Goal: Information Seeking & Learning: Learn about a topic

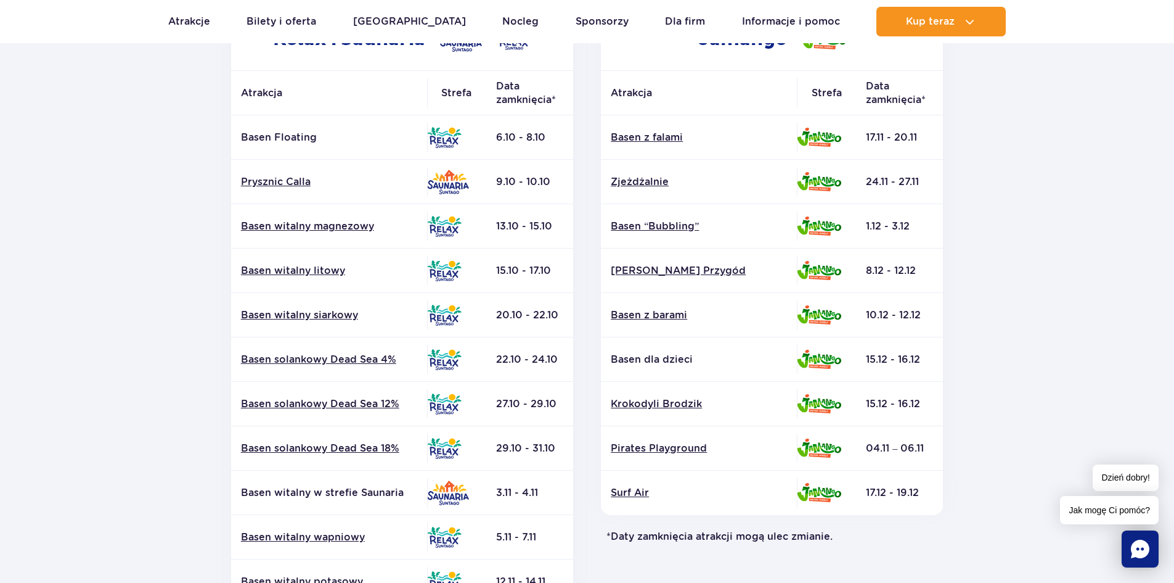
scroll to position [62, 0]
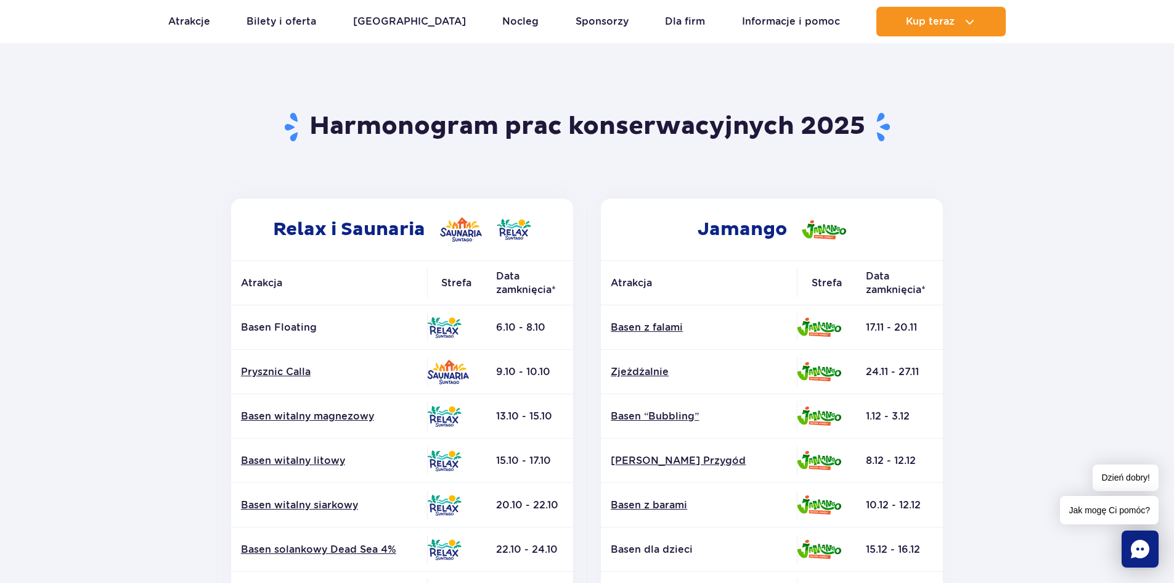
click at [436, 236] on h2 "Relax i Saunaria" at bounding box center [402, 230] width 342 height 62
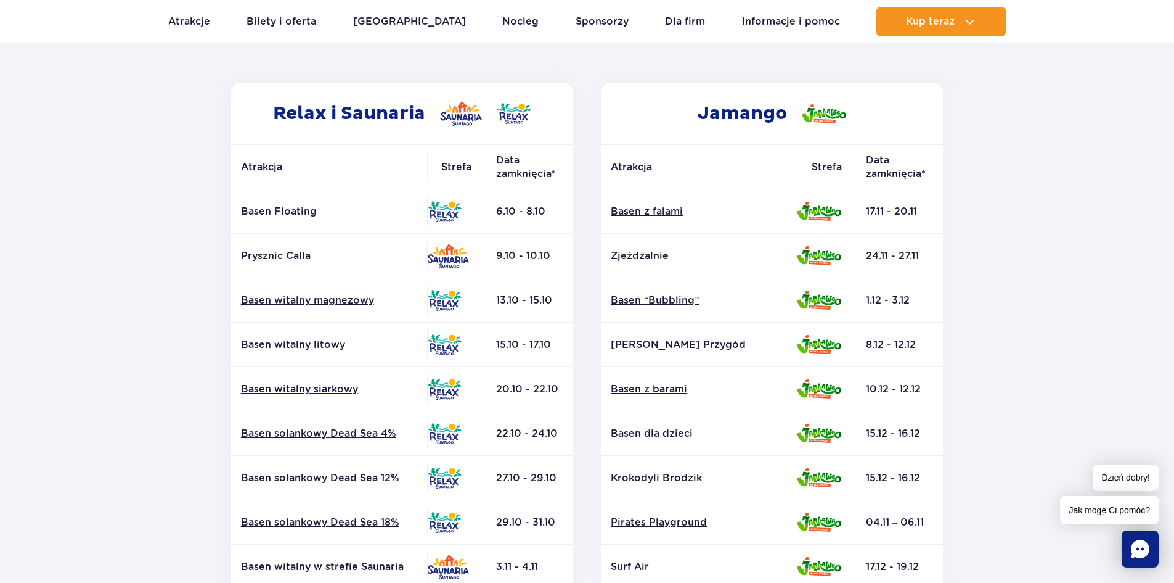
scroll to position [0, 0]
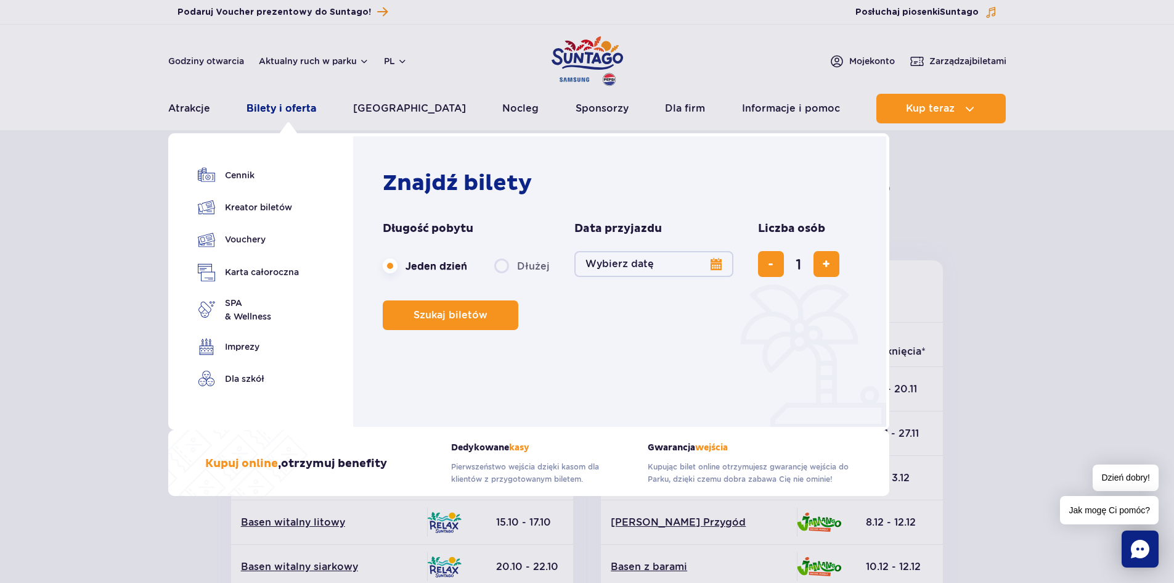
click at [297, 105] on link "Bilety i oferta" at bounding box center [282, 109] width 70 height 30
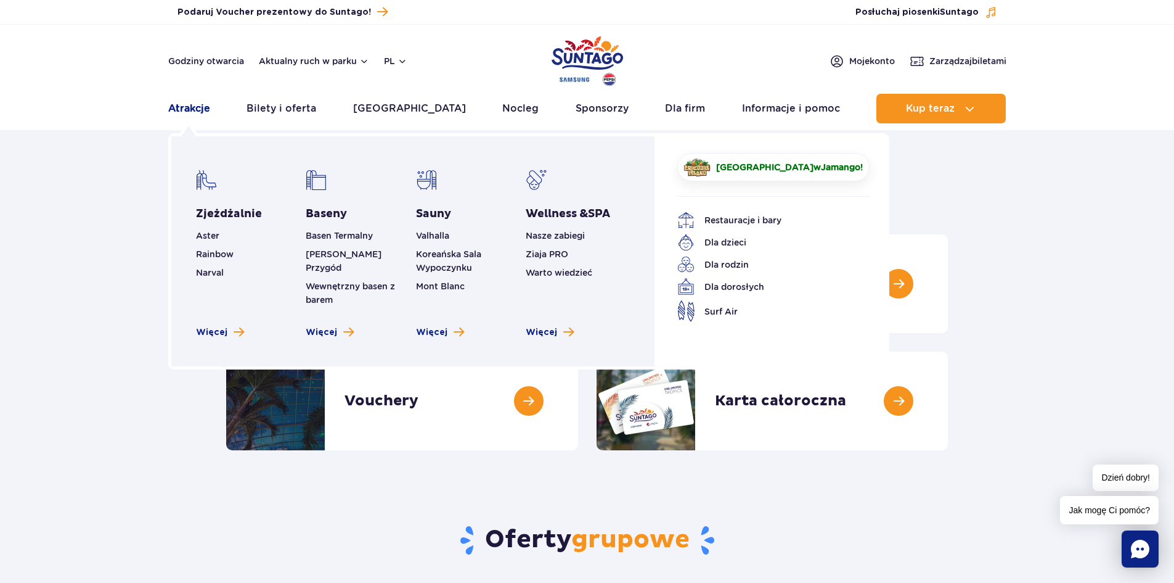
click at [197, 104] on link "Atrakcje" at bounding box center [189, 109] width 42 height 30
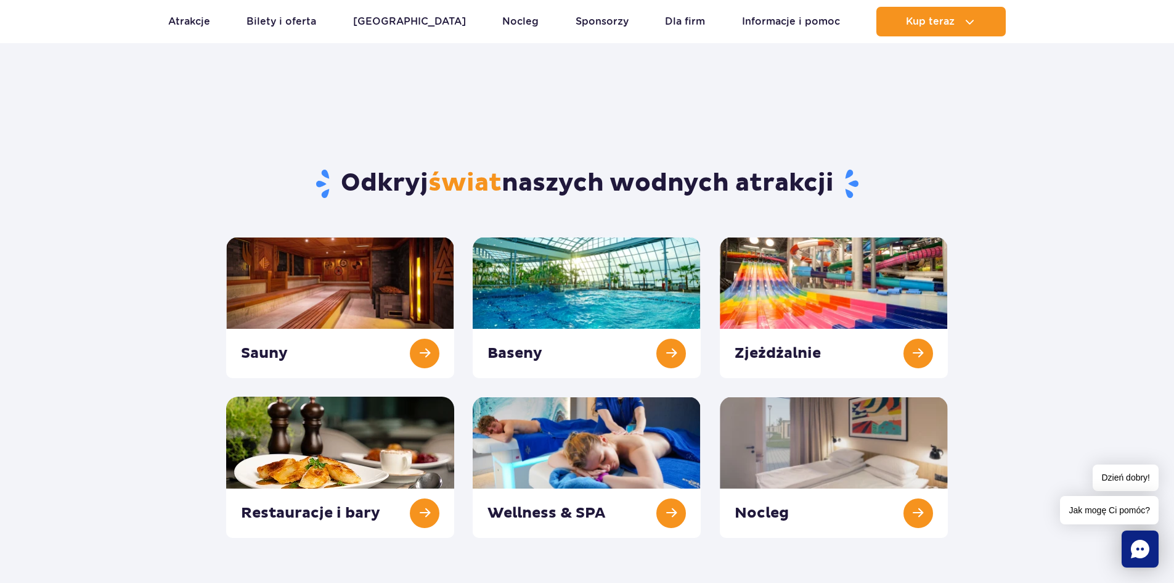
scroll to position [185, 0]
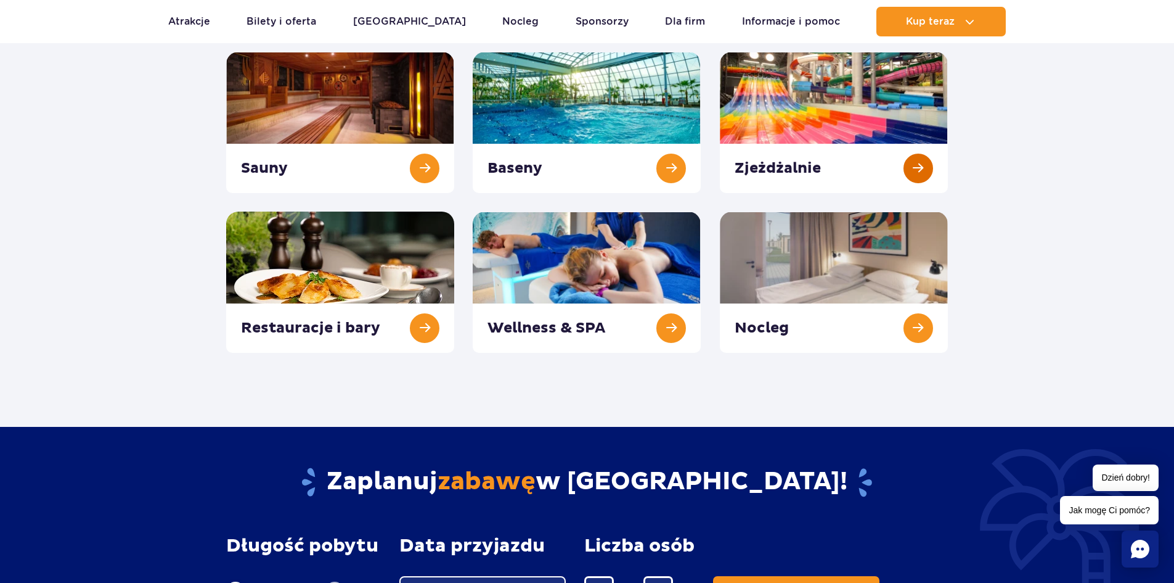
click at [902, 171] on link at bounding box center [834, 122] width 228 height 141
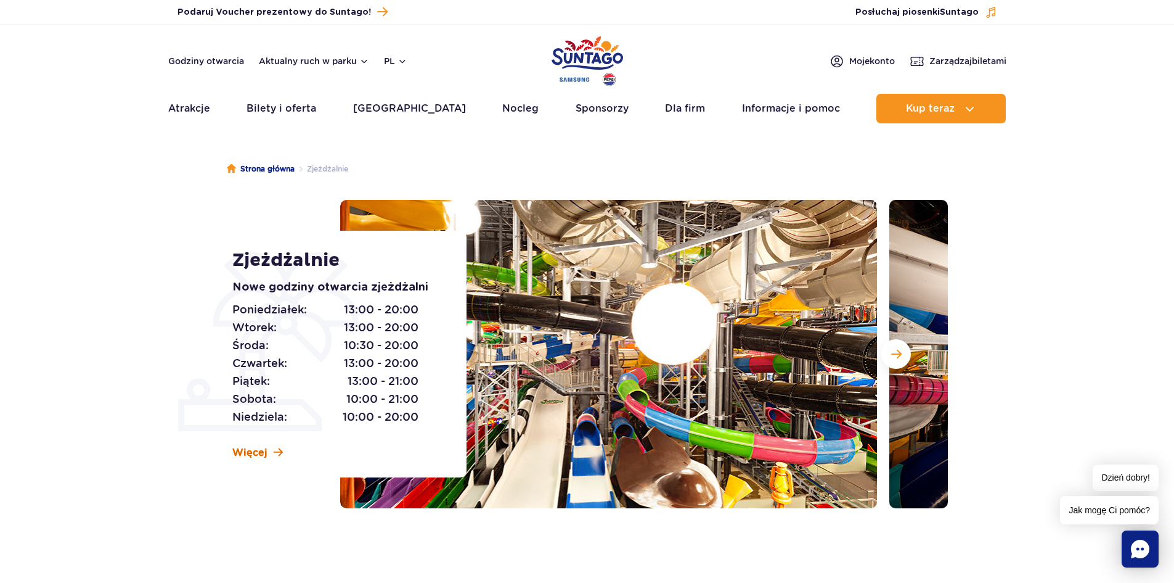
drag, startPoint x: 256, startPoint y: 451, endPoint x: 260, endPoint y: 441, distance: 10.8
click at [256, 451] on span "Więcej" at bounding box center [249, 453] width 35 height 14
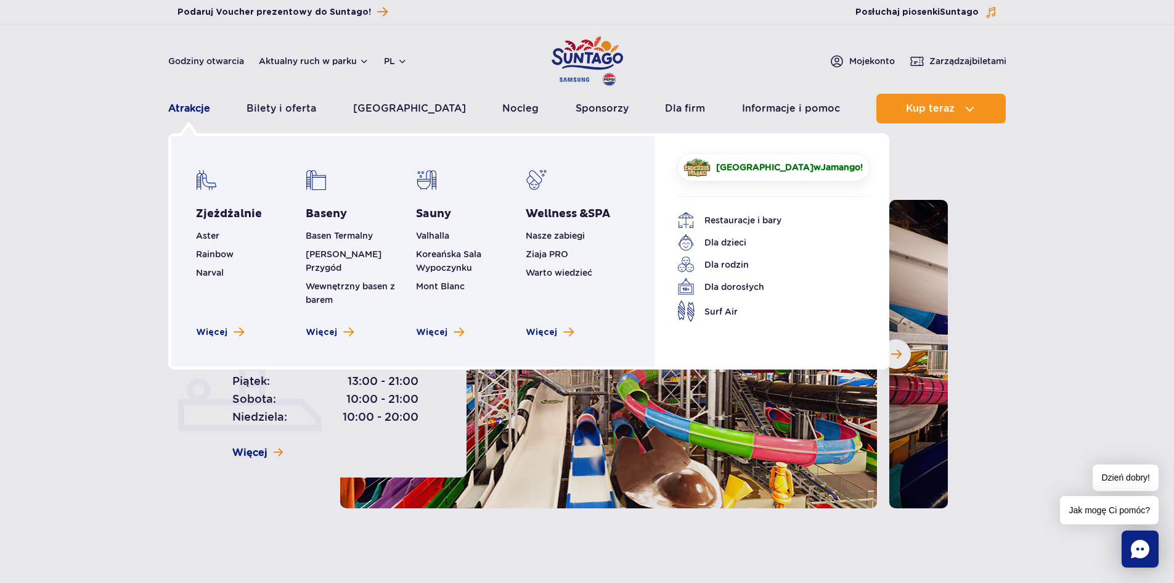
click at [182, 115] on link "Atrakcje" at bounding box center [189, 109] width 42 height 30
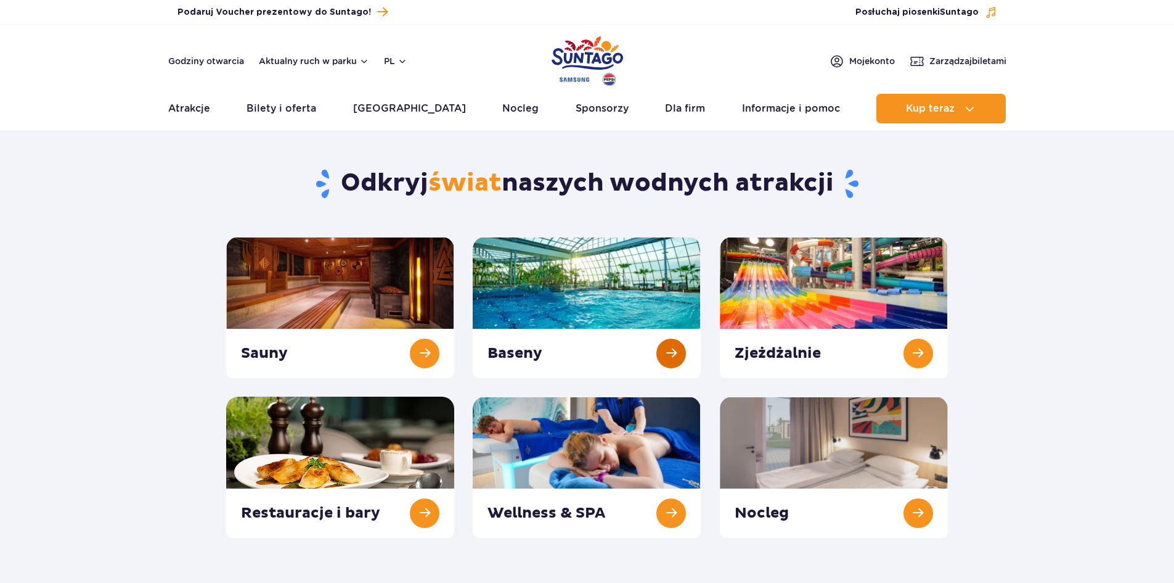
click at [665, 342] on link at bounding box center [587, 307] width 228 height 141
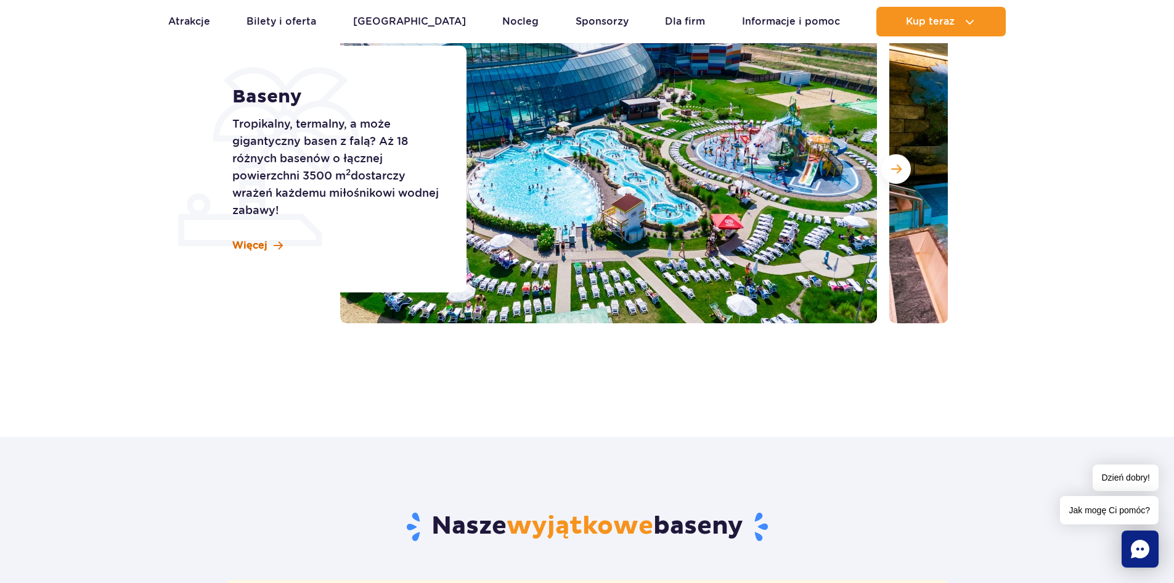
click at [250, 242] on span "Więcej" at bounding box center [249, 246] width 35 height 14
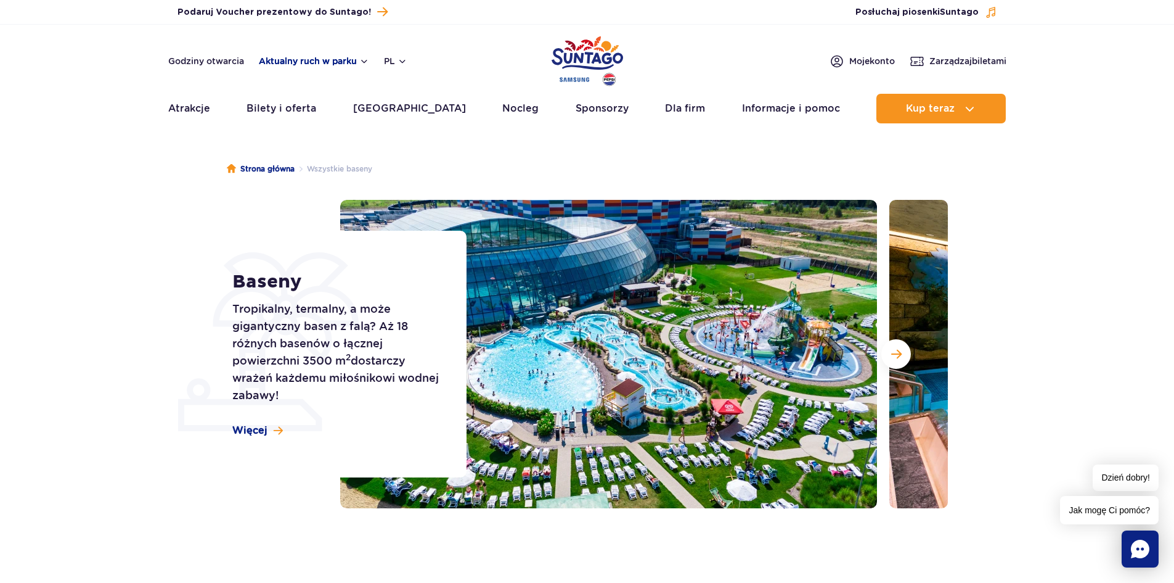
click at [313, 65] on button "Aktualny ruch w parku" at bounding box center [314, 61] width 110 height 10
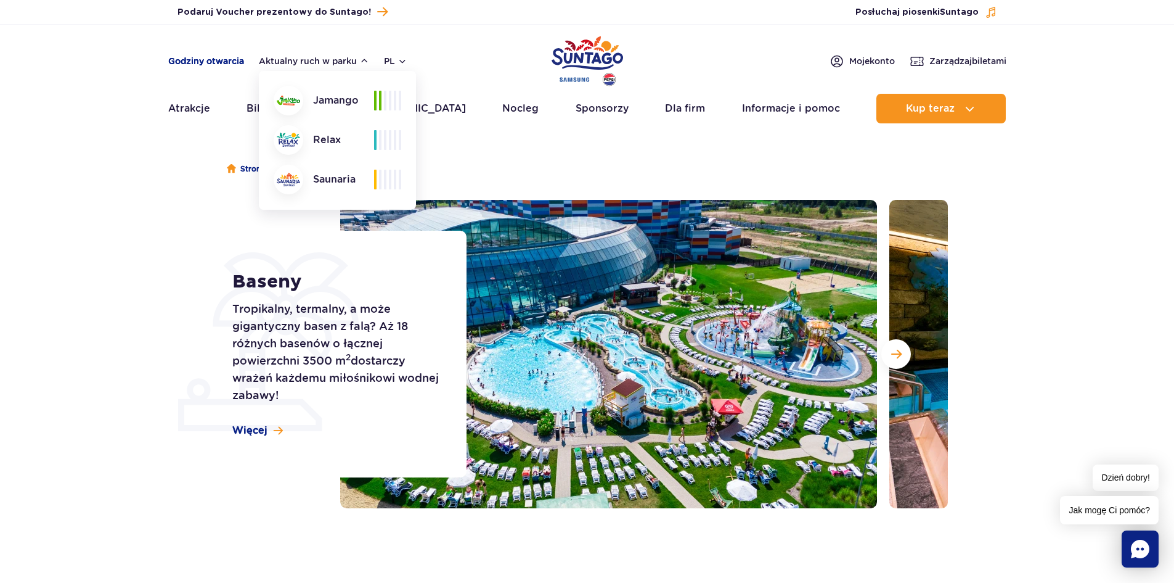
click at [210, 59] on link "Godziny otwarcia" at bounding box center [206, 61] width 76 height 12
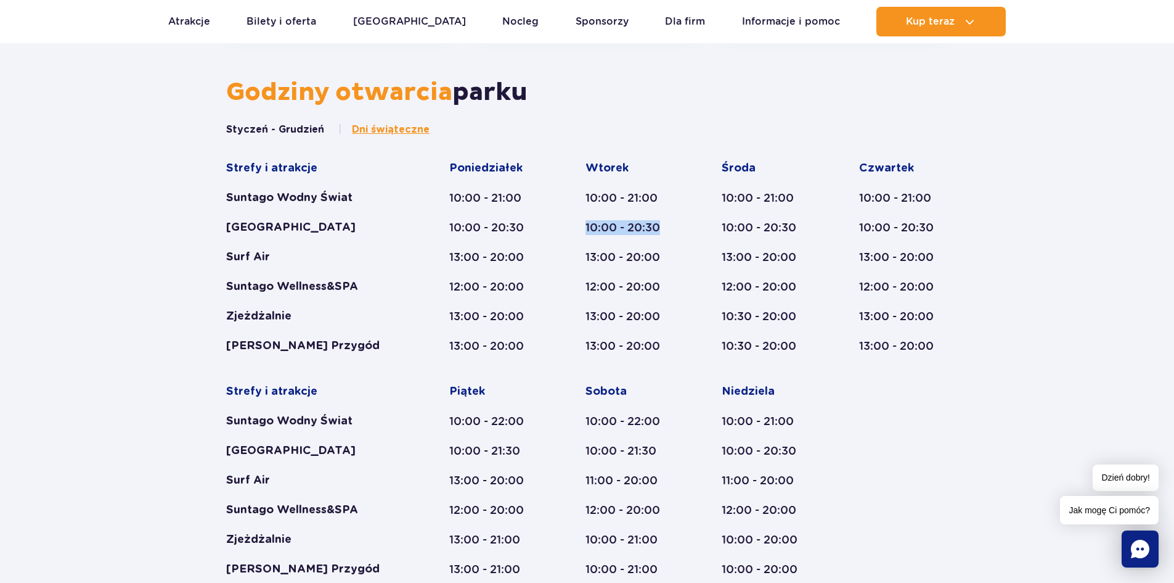
drag, startPoint x: 660, startPoint y: 228, endPoint x: 579, endPoint y: 226, distance: 81.4
click at [579, 226] on div "Strefy i atrakcje Suntago Wodny Świat Crocodile Island Surf Air Suntago Wellnes…" at bounding box center [587, 369] width 722 height 416
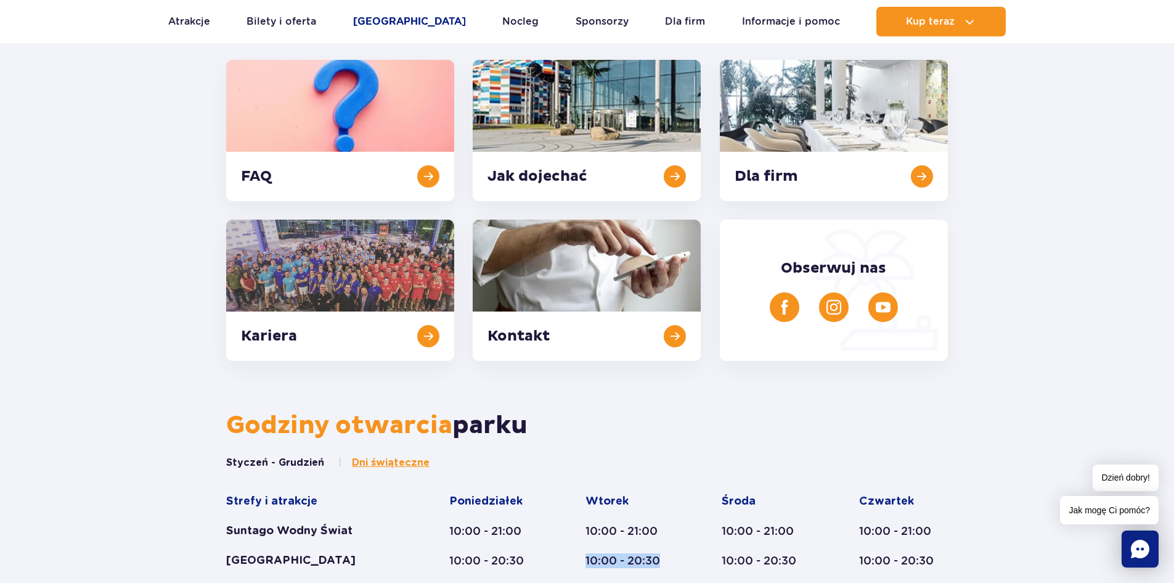
scroll to position [284, 0]
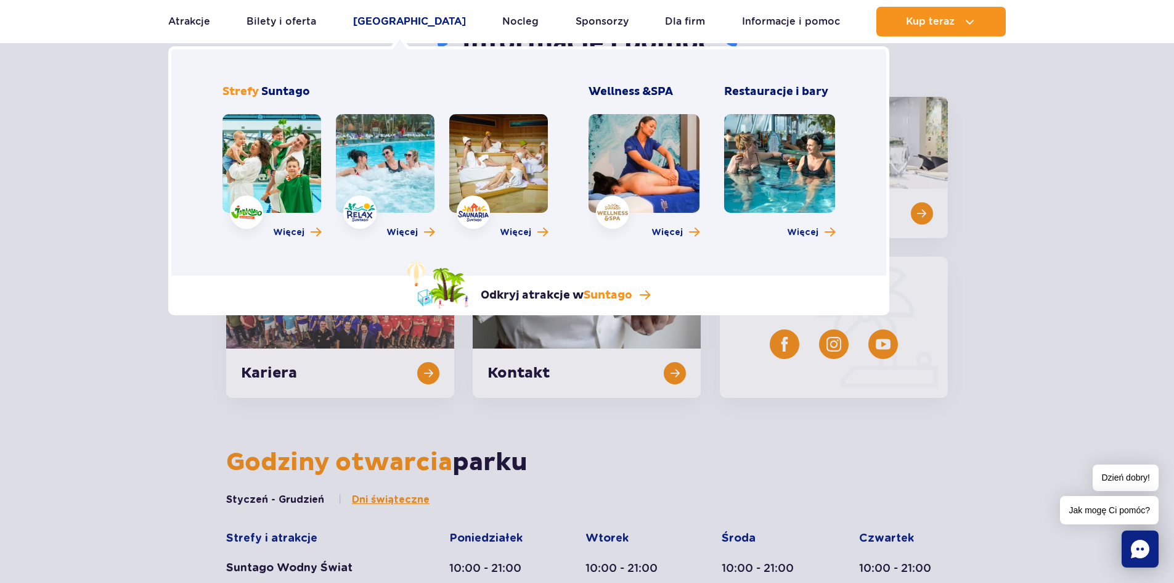
click at [411, 9] on link "[GEOGRAPHIC_DATA]" at bounding box center [409, 22] width 113 height 30
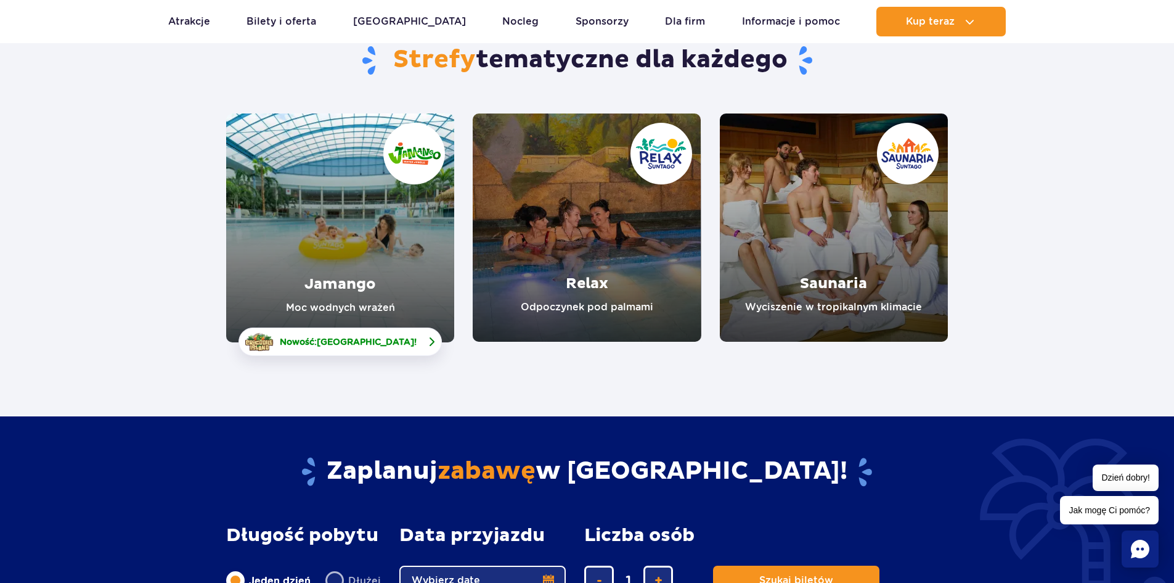
click at [371, 341] on span "[GEOGRAPHIC_DATA]" at bounding box center [365, 342] width 97 height 10
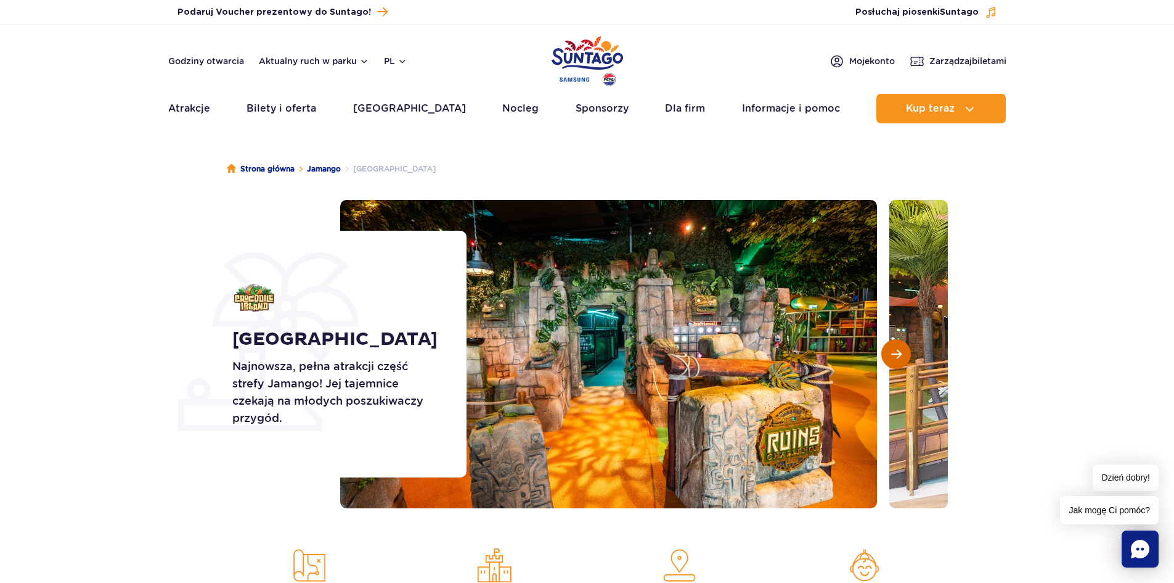
click at [889, 351] on button "Następny slajd" at bounding box center [897, 354] width 30 height 30
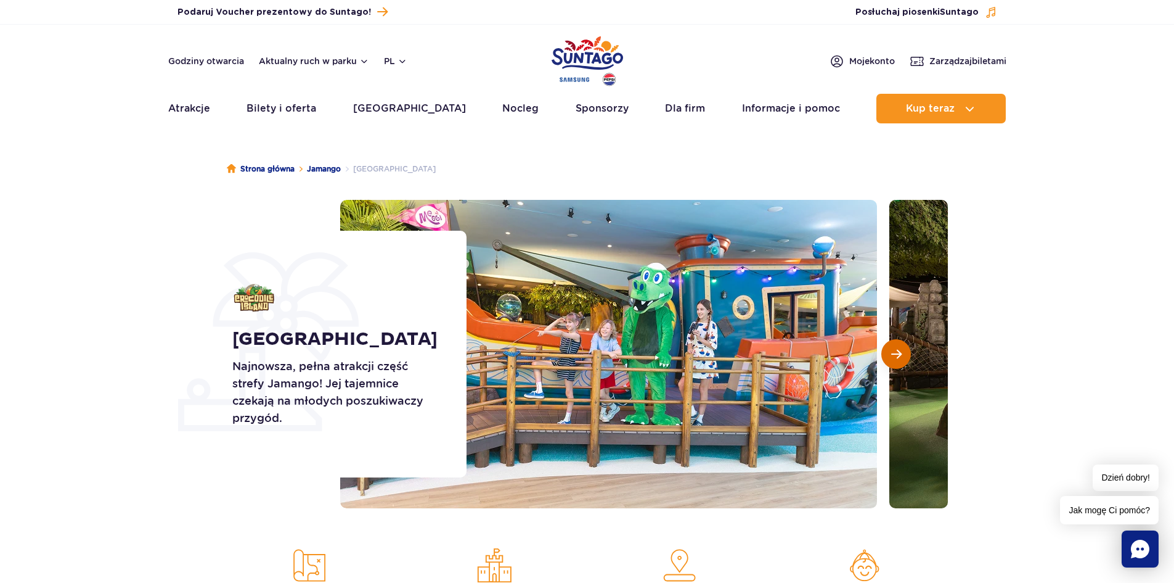
click at [889, 351] on button "Następny slajd" at bounding box center [897, 354] width 30 height 30
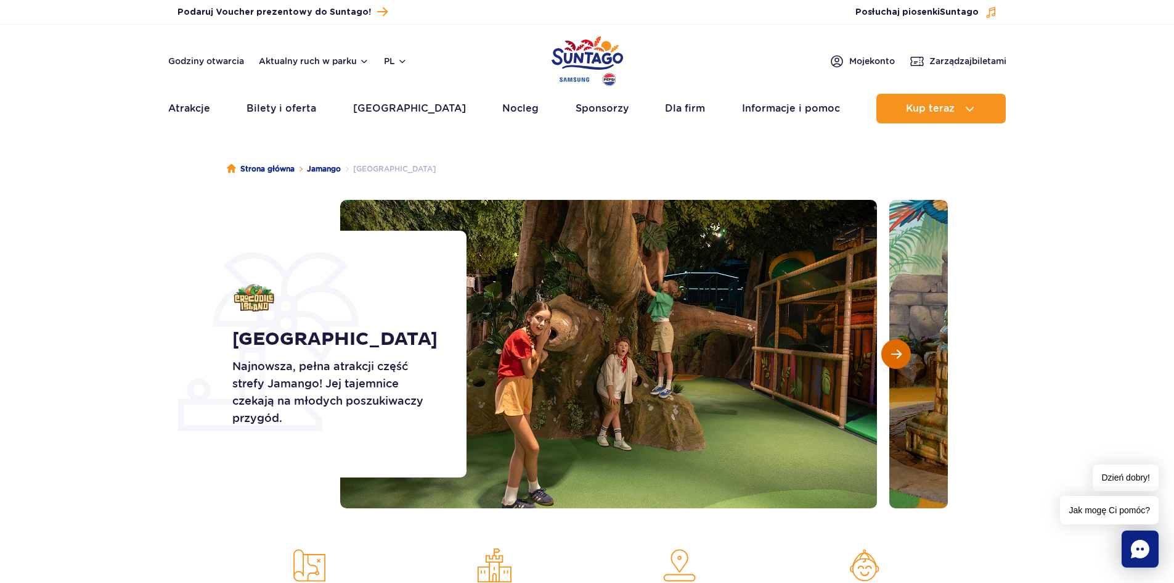
click at [889, 351] on button "Następny slajd" at bounding box center [897, 354] width 30 height 30
